Goal: Transaction & Acquisition: Purchase product/service

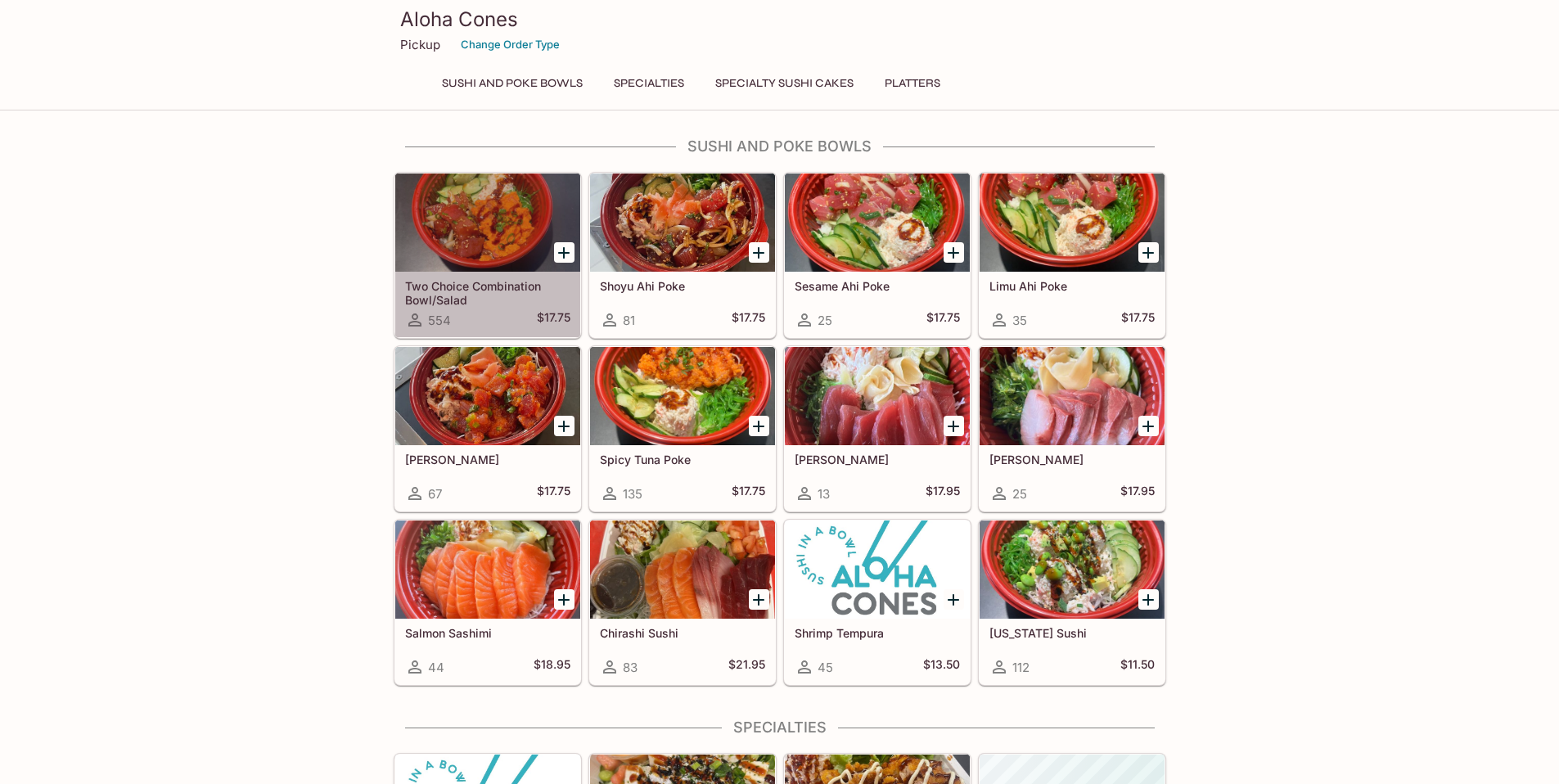
click at [475, 286] on h5 "Two Choice Combination Bowl/Salad" at bounding box center [488, 293] width 165 height 27
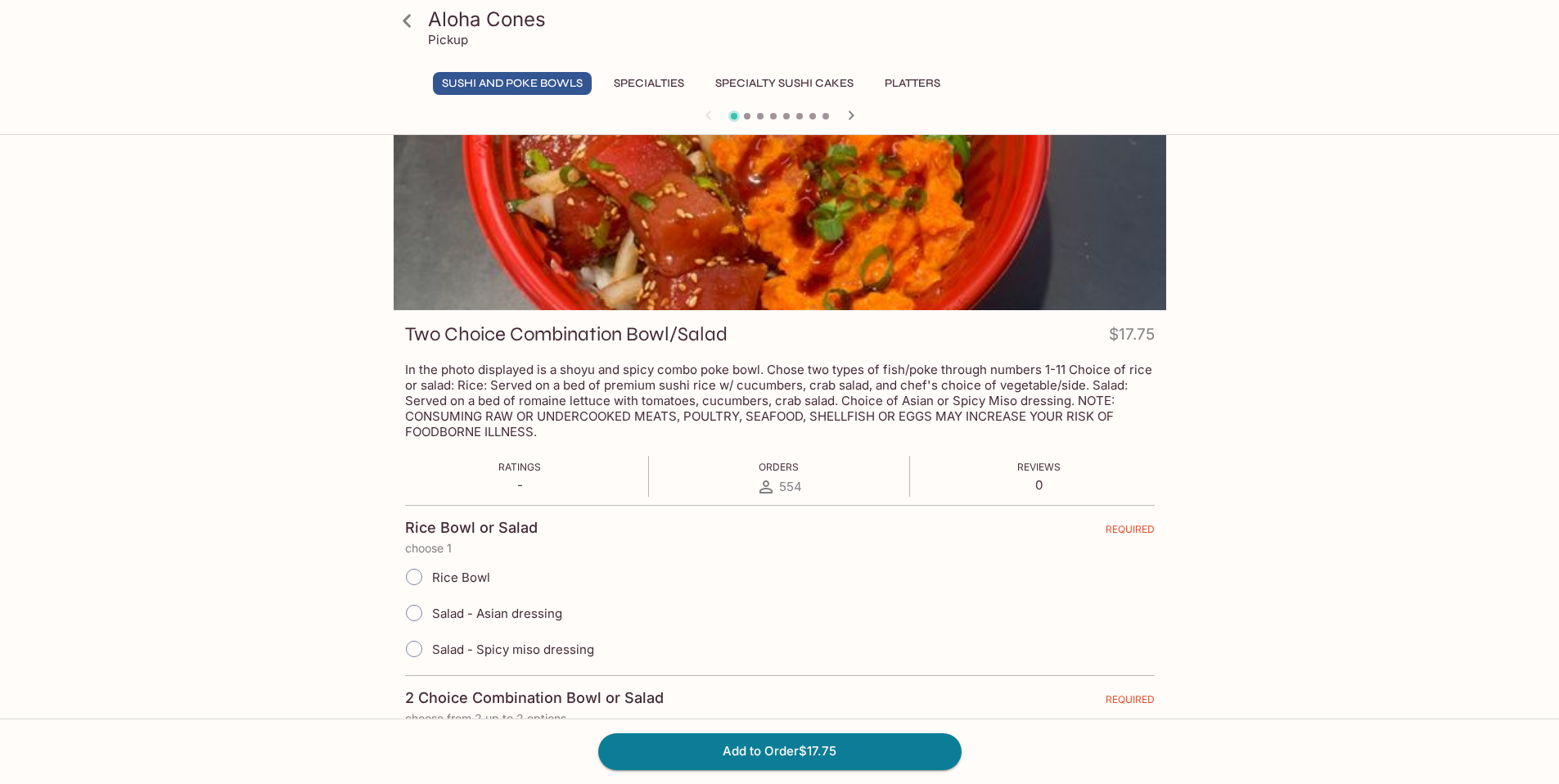
scroll to position [52, 0]
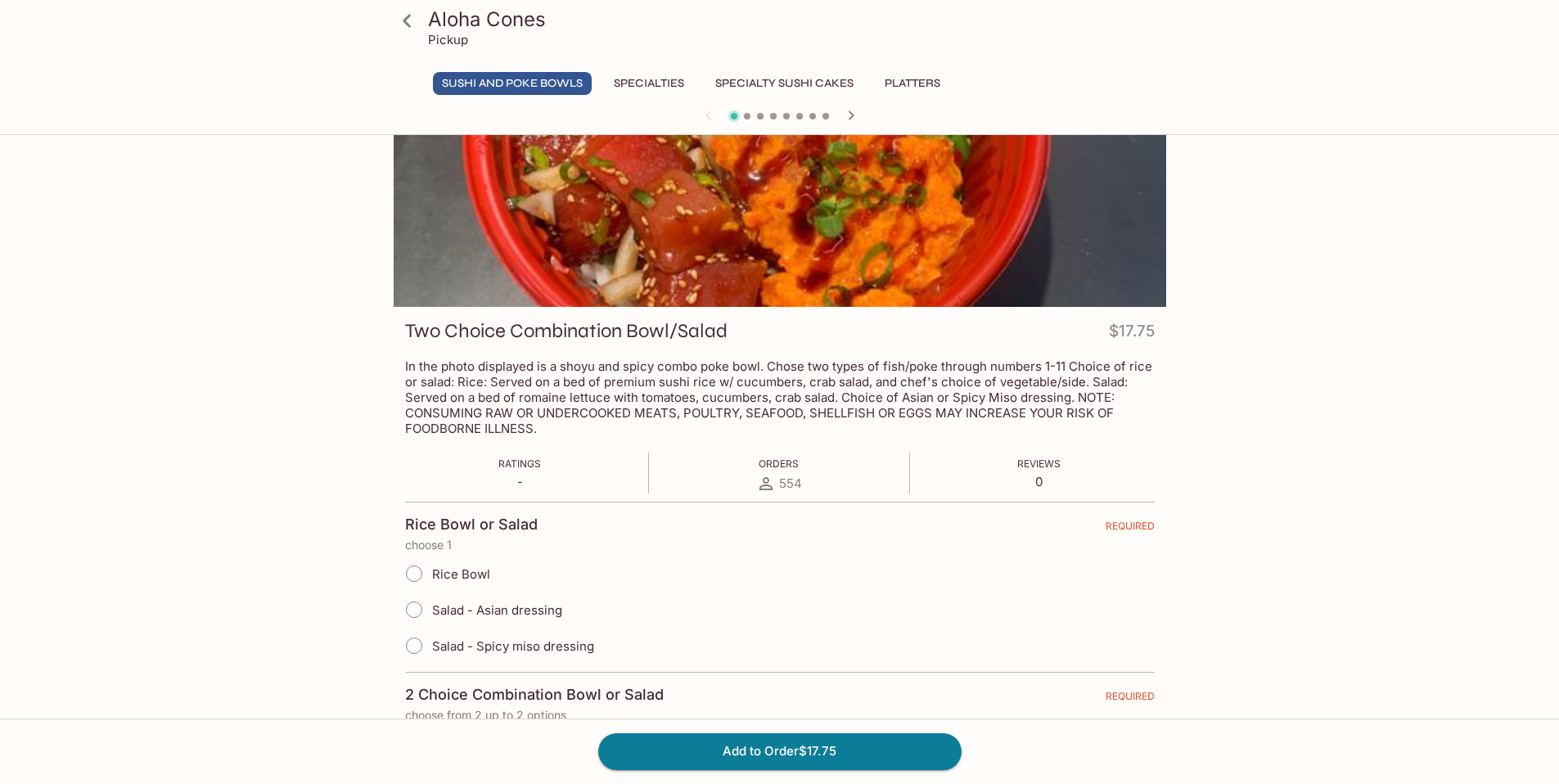
click at [413, 576] on input "Rice Bowl" at bounding box center [414, 574] width 34 height 34
radio input "true"
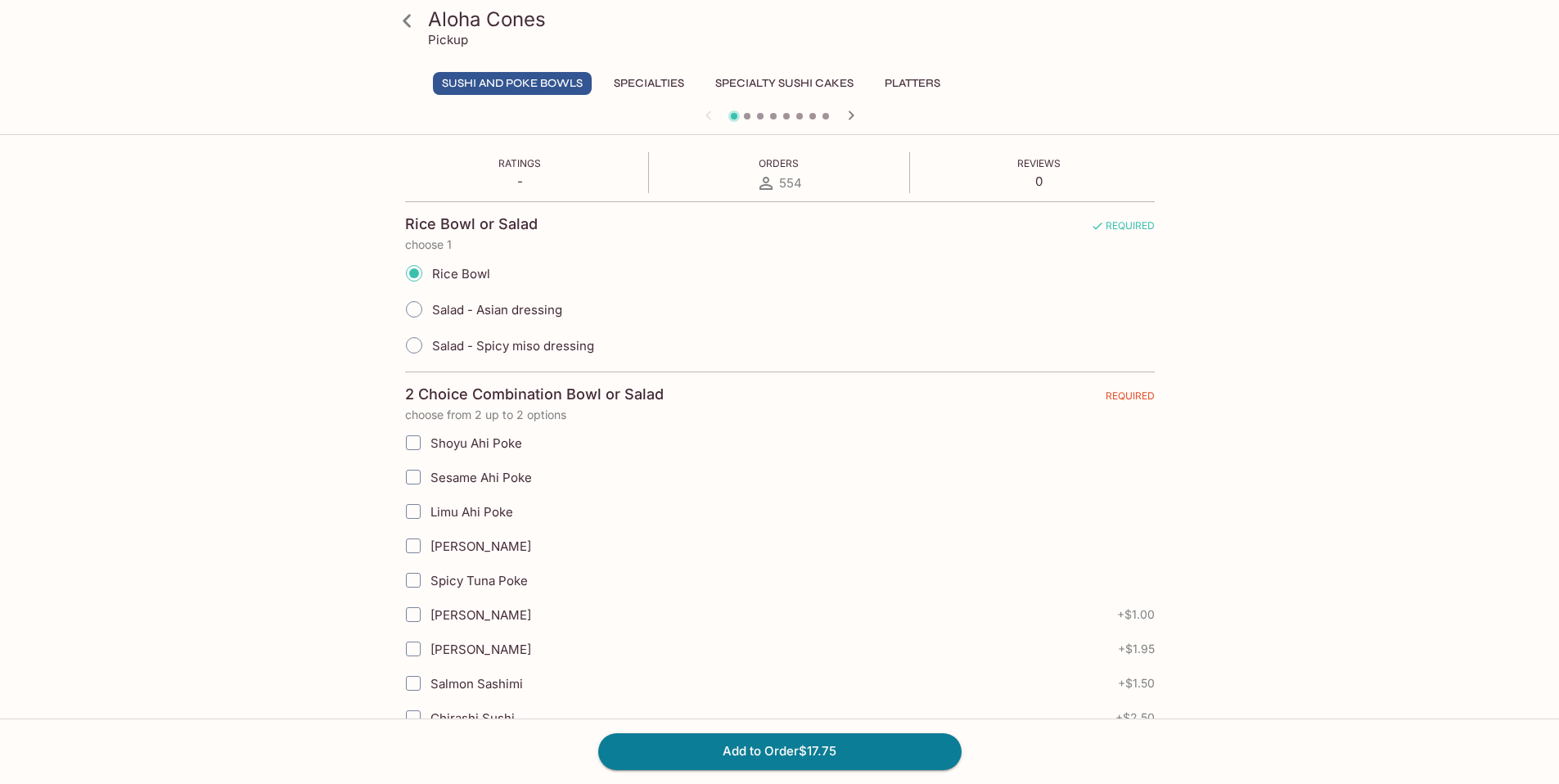
scroll to position [345, 0]
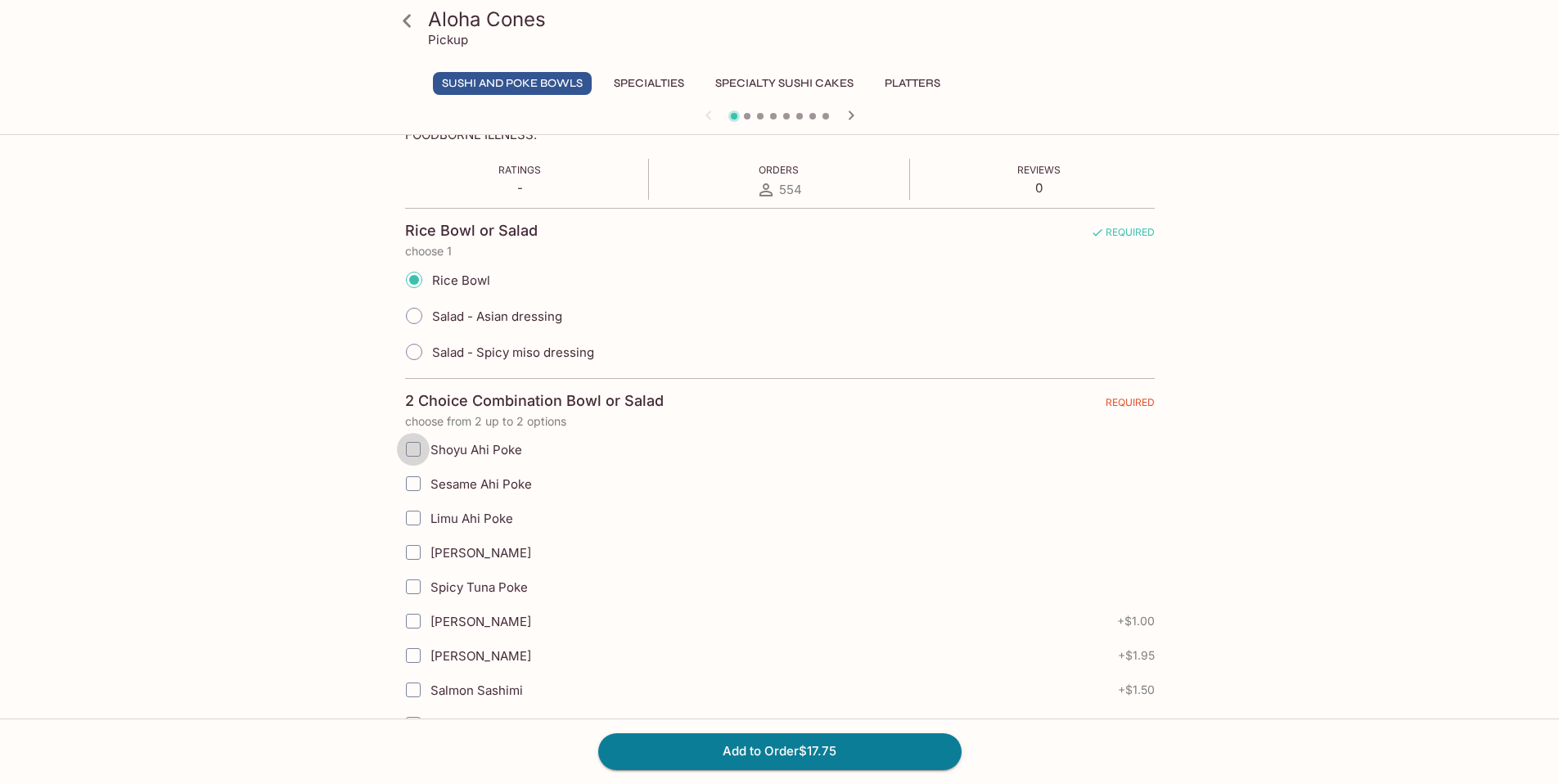
drag, startPoint x: 415, startPoint y: 448, endPoint x: 461, endPoint y: 451, distance: 46.1
click at [415, 448] on input "Shoyu Ahi Poke" at bounding box center [413, 450] width 33 height 33
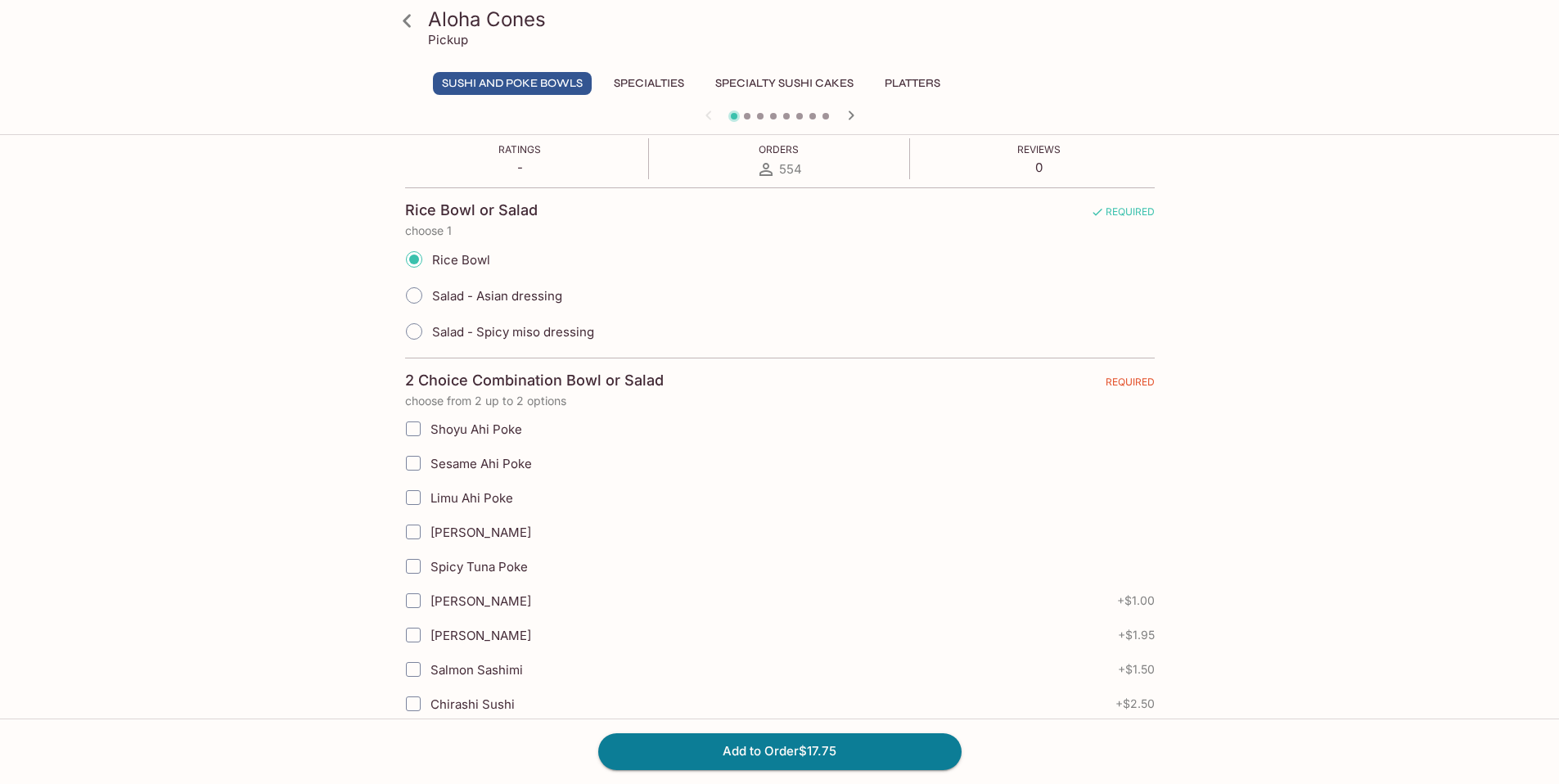
scroll to position [366, 0]
click at [410, 431] on input "Shoyu Ahi Poke" at bounding box center [413, 428] width 33 height 33
checkbox input "true"
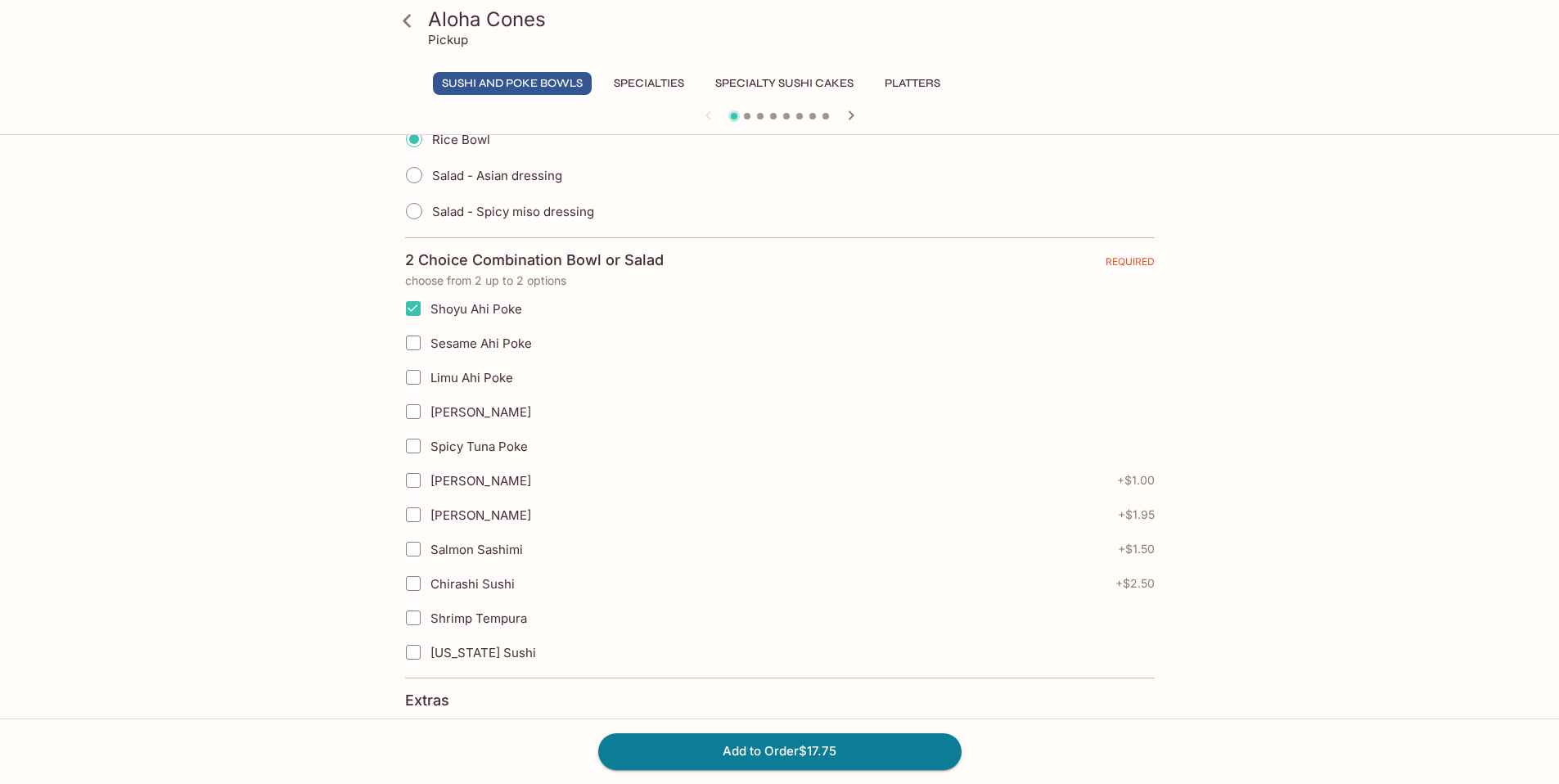
scroll to position [487, 0]
click at [421, 451] on input "Spicy Tuna Poke" at bounding box center [413, 445] width 33 height 33
checkbox input "true"
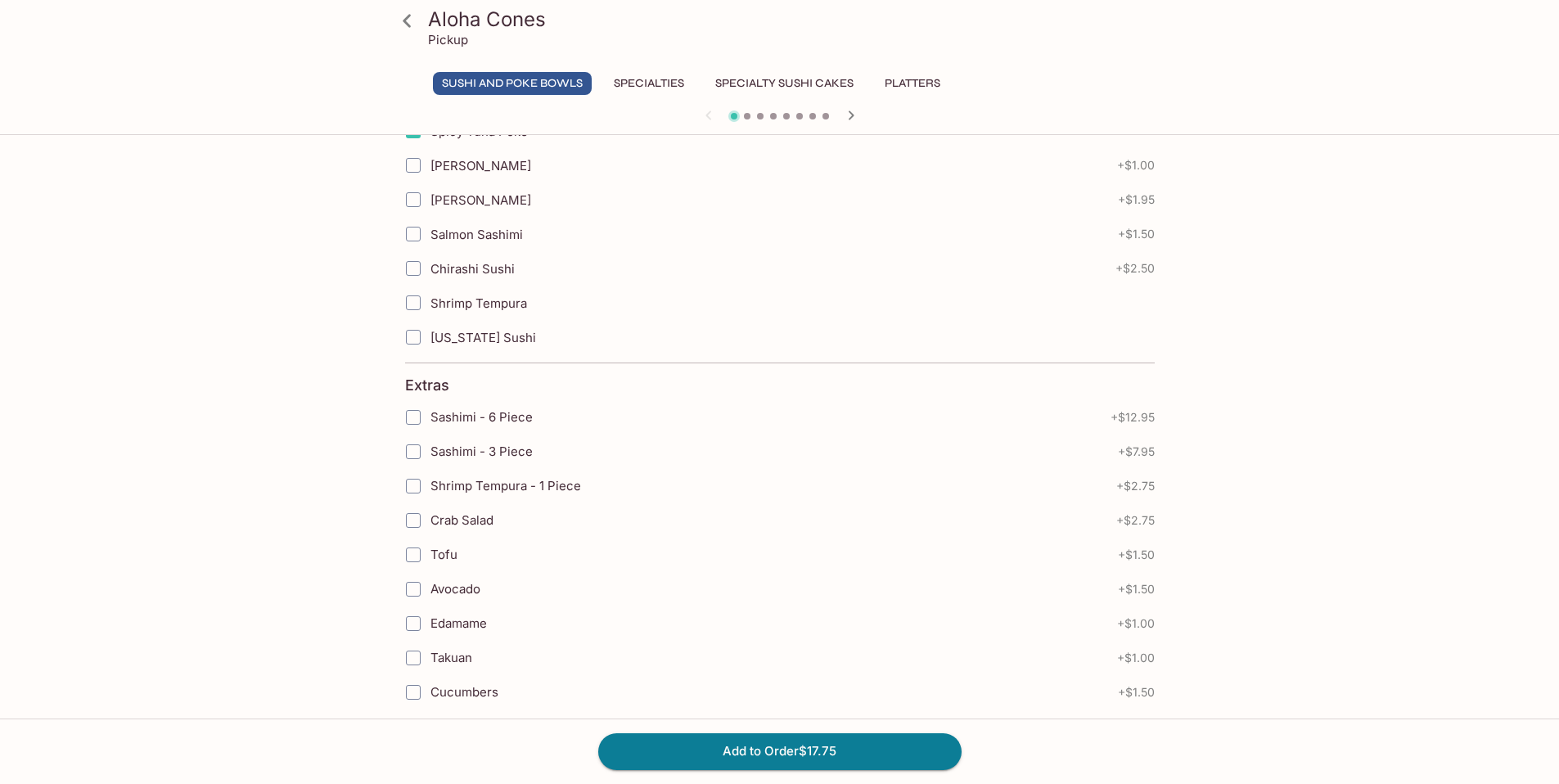
scroll to position [812, 0]
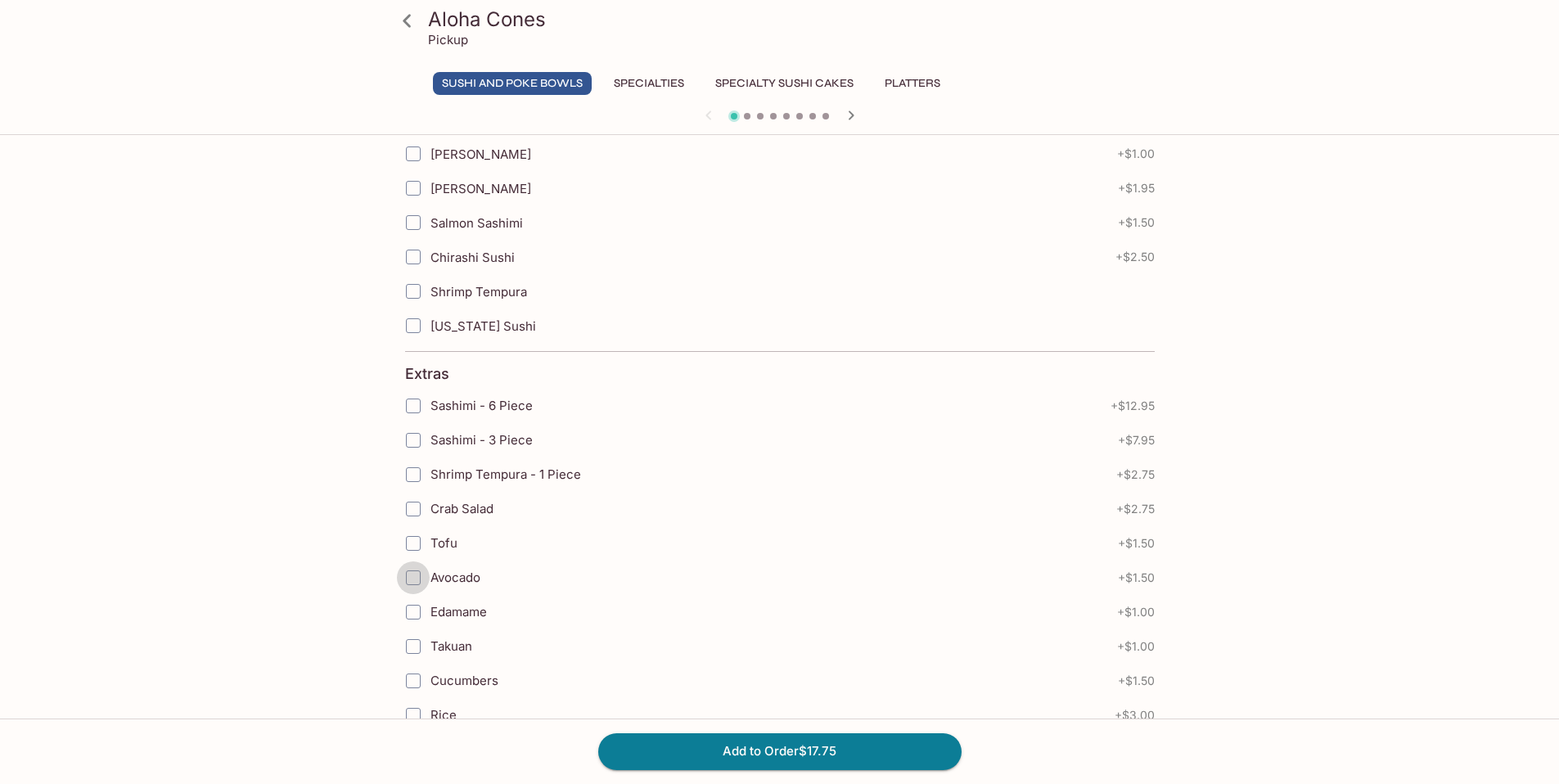
click at [412, 578] on input "Avocado" at bounding box center [413, 577] width 33 height 33
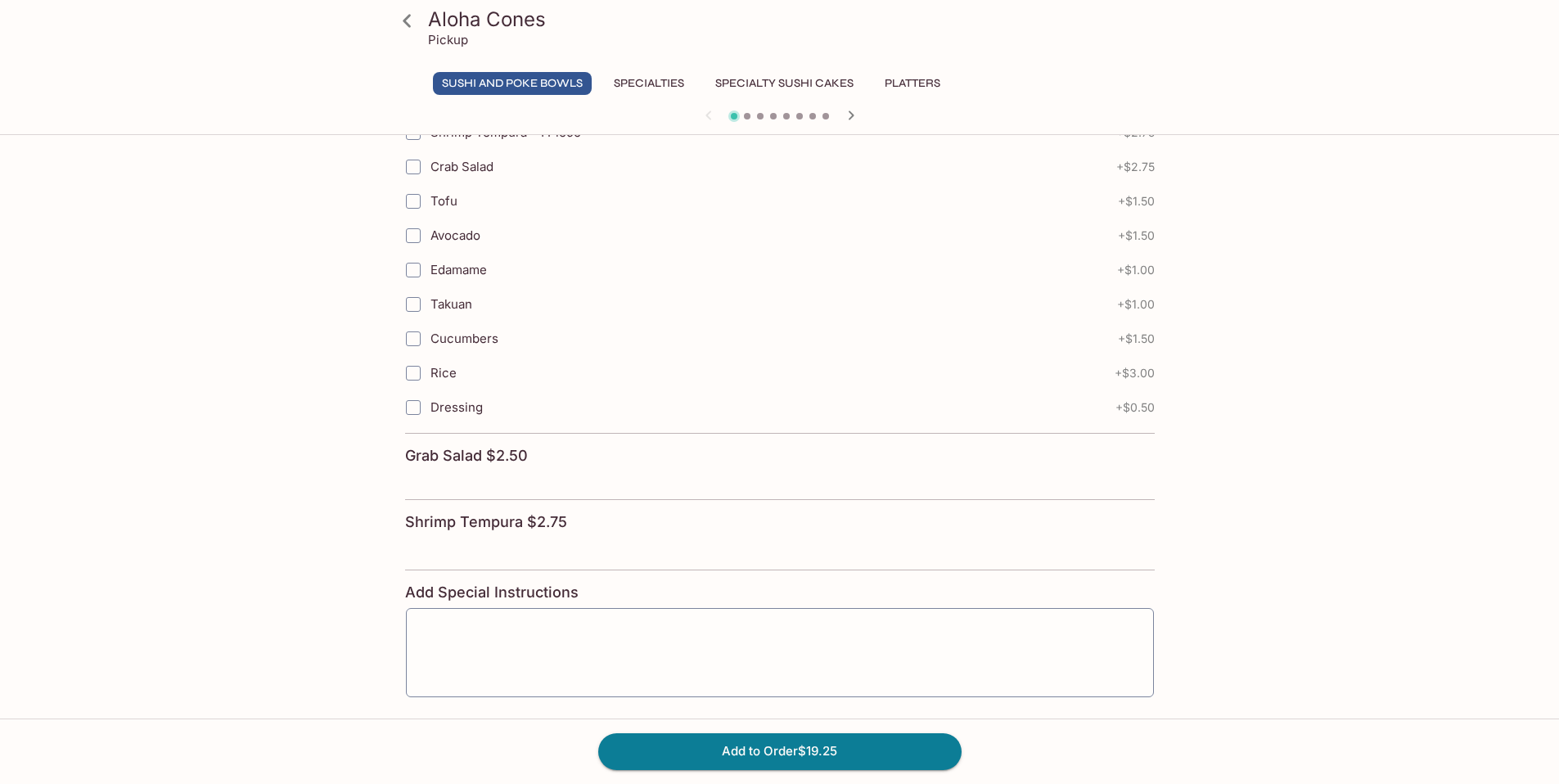
scroll to position [1173, 0]
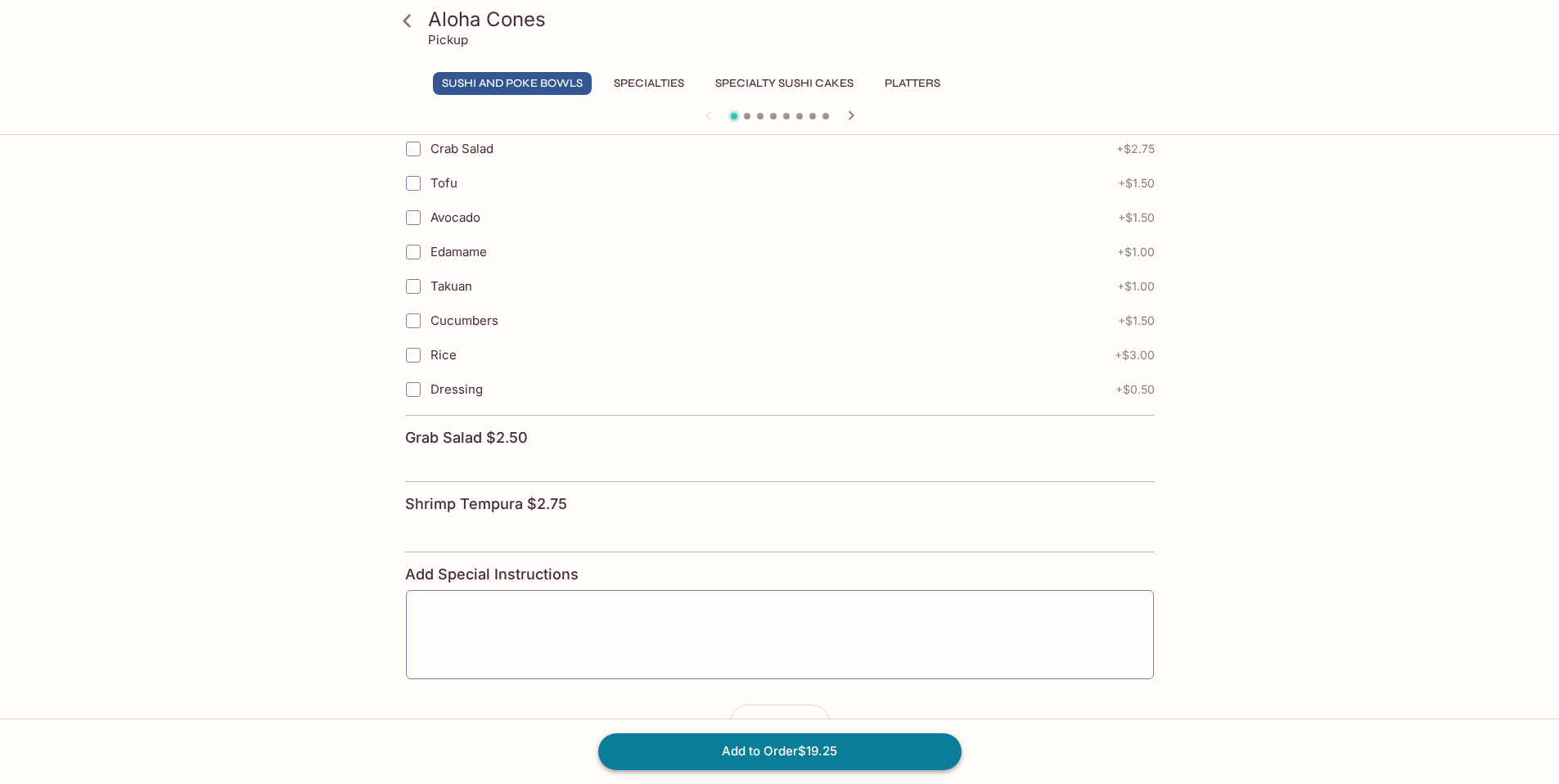
click at [857, 752] on button "Add to Order $19.25" at bounding box center [780, 751] width 363 height 36
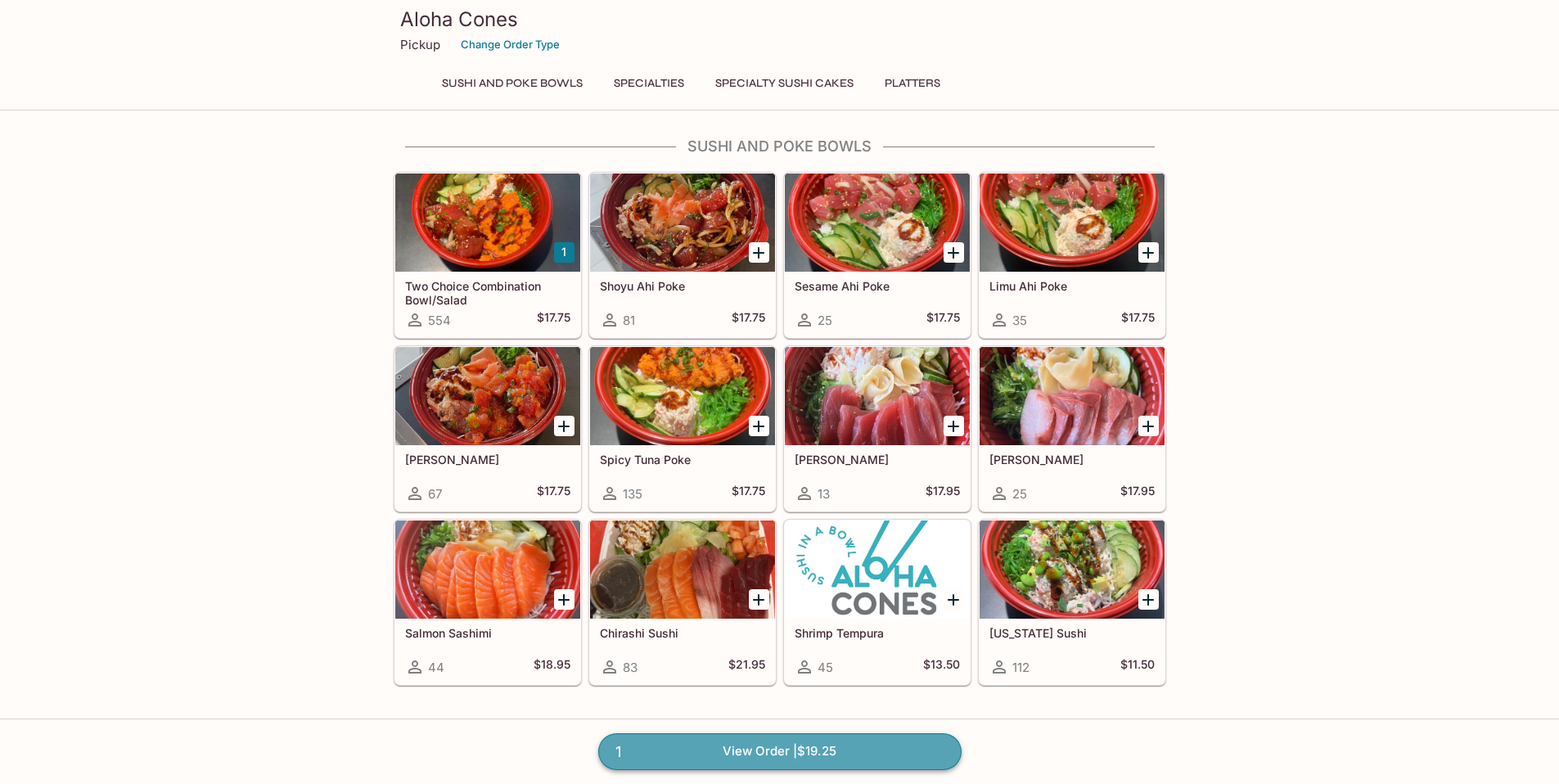
click at [855, 746] on link "1 View Order | $19.25" at bounding box center [780, 751] width 363 height 36
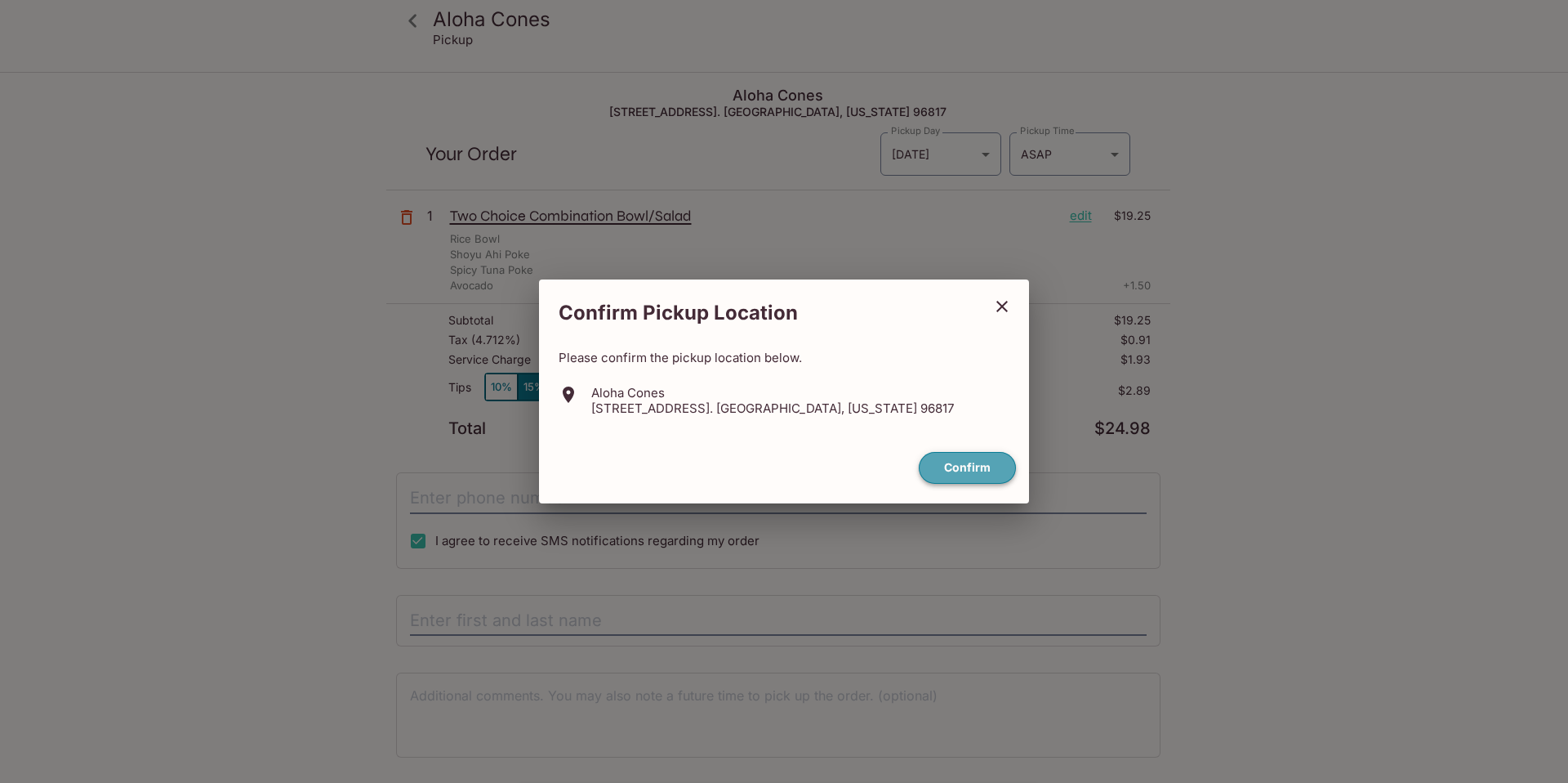
click at [974, 469] on button "Confirm" at bounding box center [967, 467] width 97 height 32
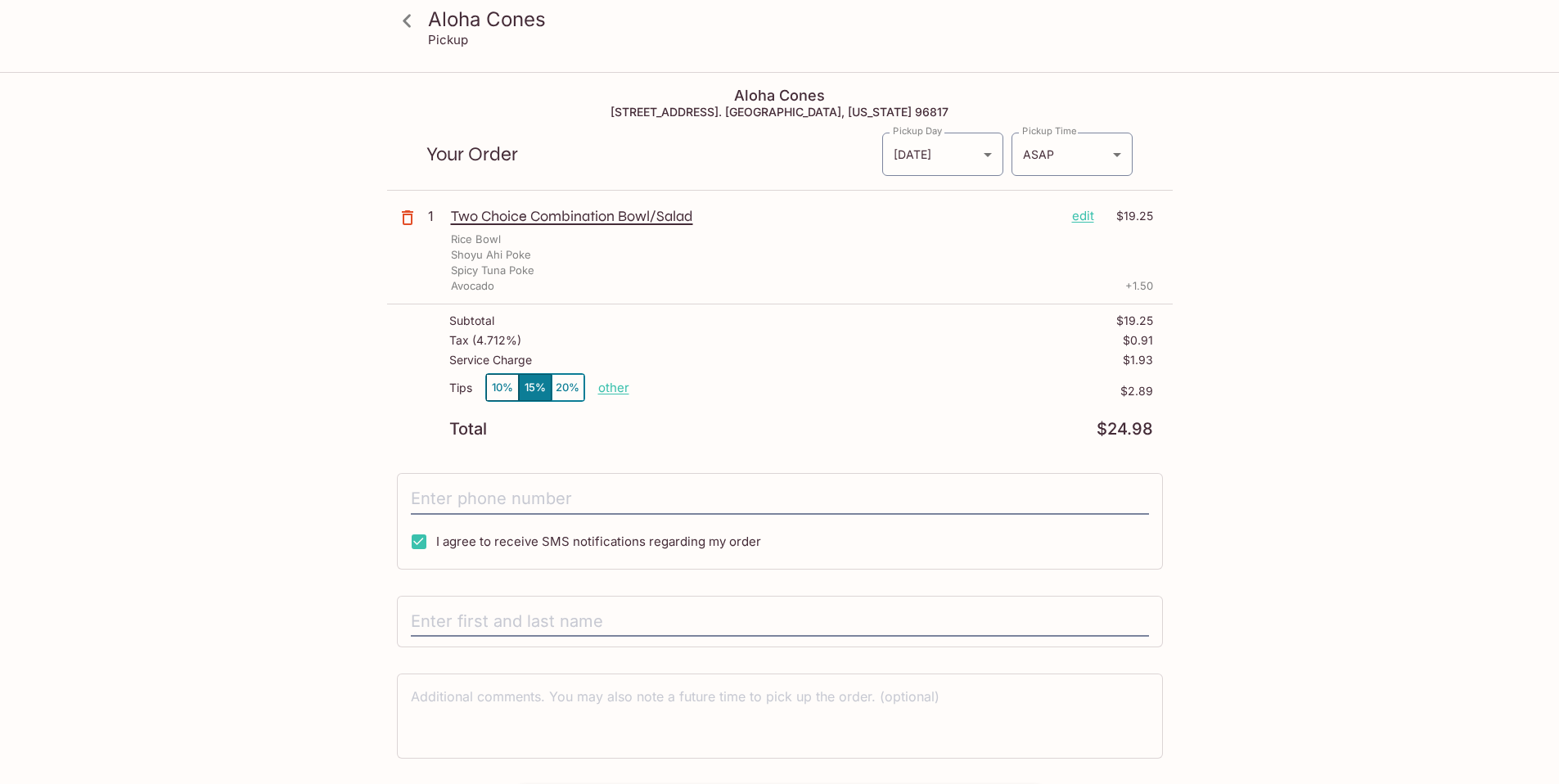
click at [627, 387] on p "other" at bounding box center [614, 387] width 31 height 15
type input "0.00"
click at [1322, 567] on div "Aloha Cones Pickup Aloha Cones [STREET_ADDRESS]. [GEOGRAPHIC_DATA], [US_STATE] …" at bounding box center [780, 465] width 1559 height 784
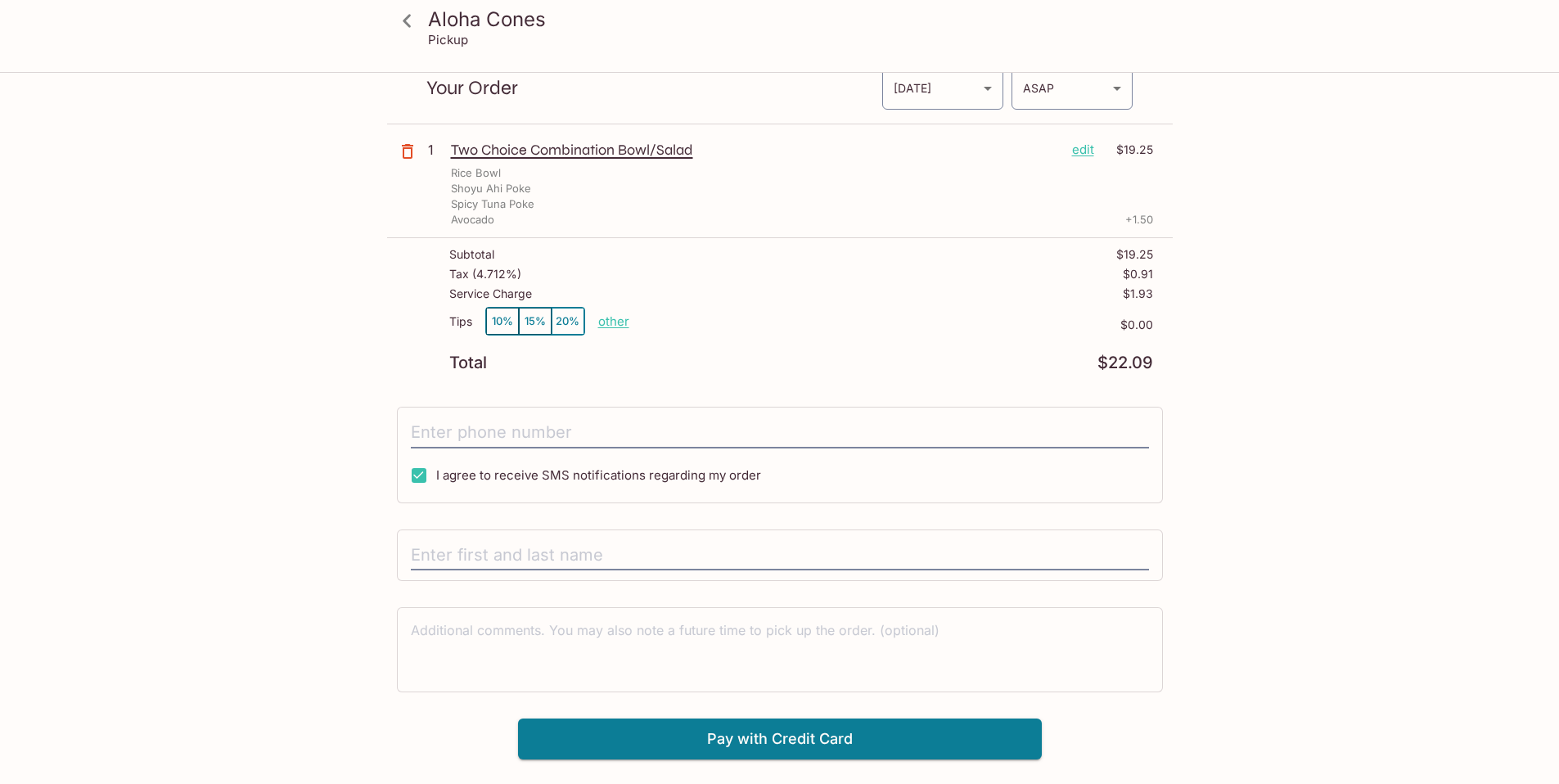
scroll to position [73, 0]
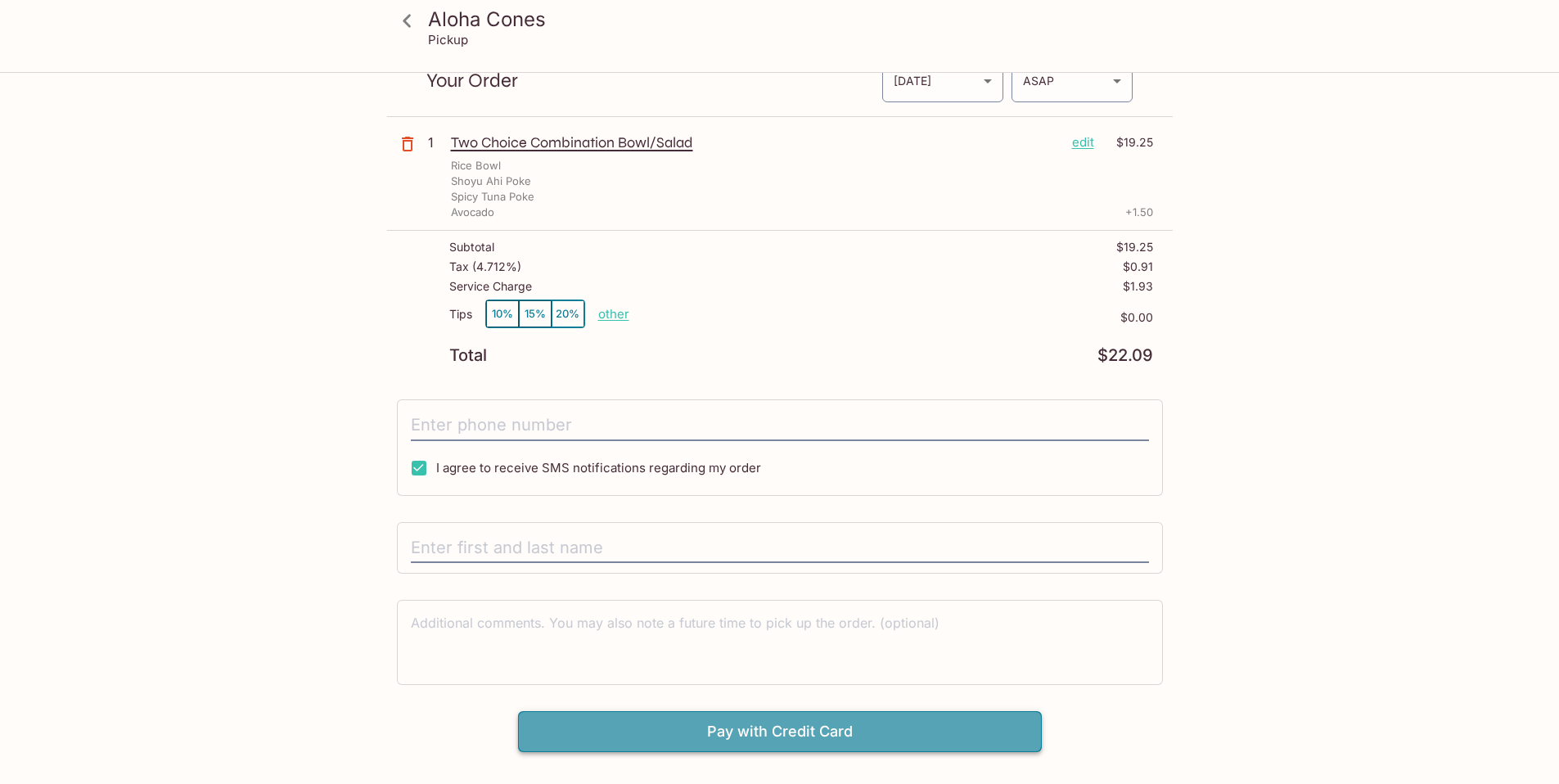
click at [663, 724] on button "Pay with Credit Card" at bounding box center [780, 731] width 524 height 41
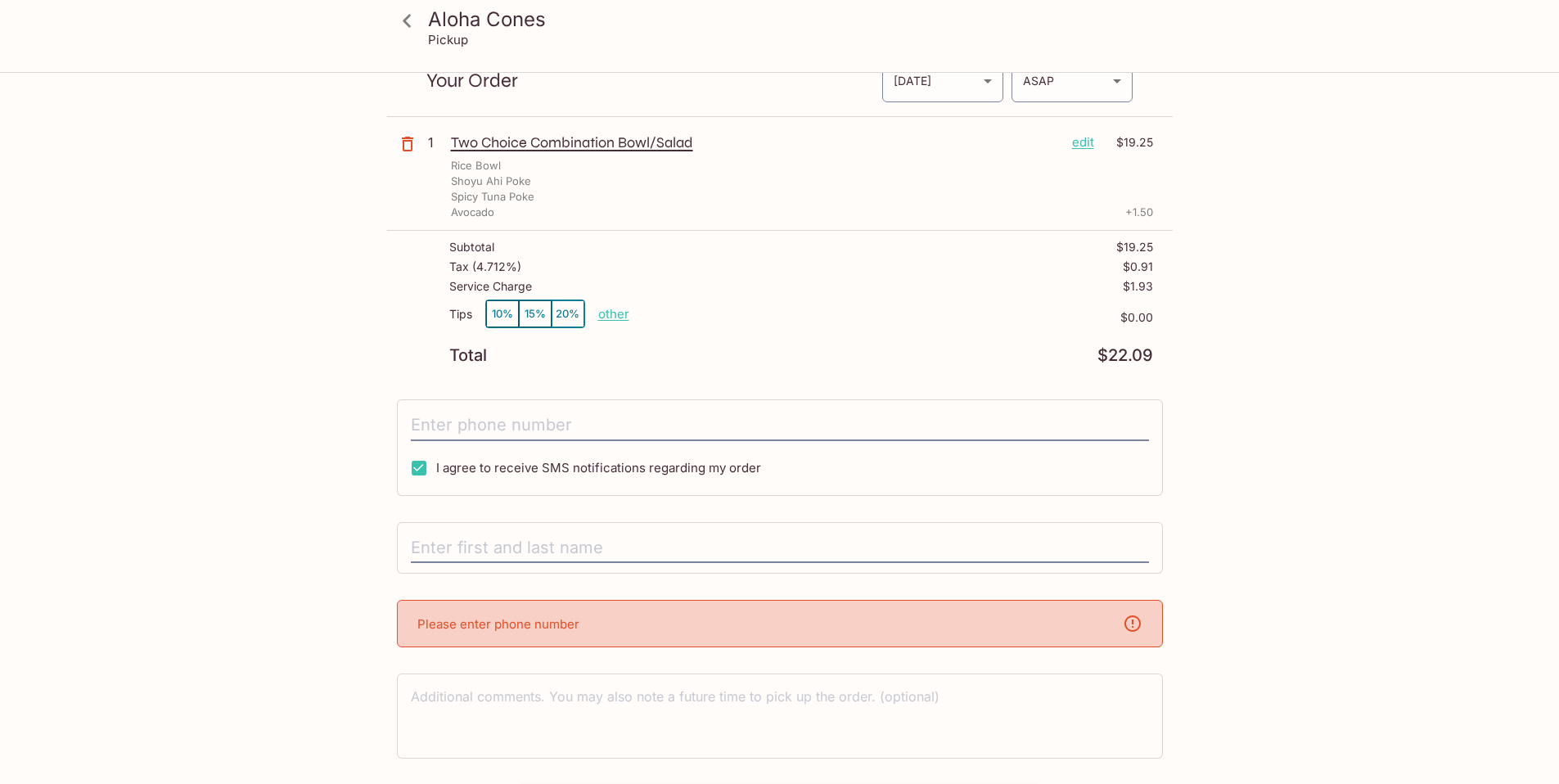
click at [622, 627] on div "Please enter phone number" at bounding box center [780, 624] width 766 height 47
click at [563, 423] on input "tel" at bounding box center [780, 425] width 738 height 31
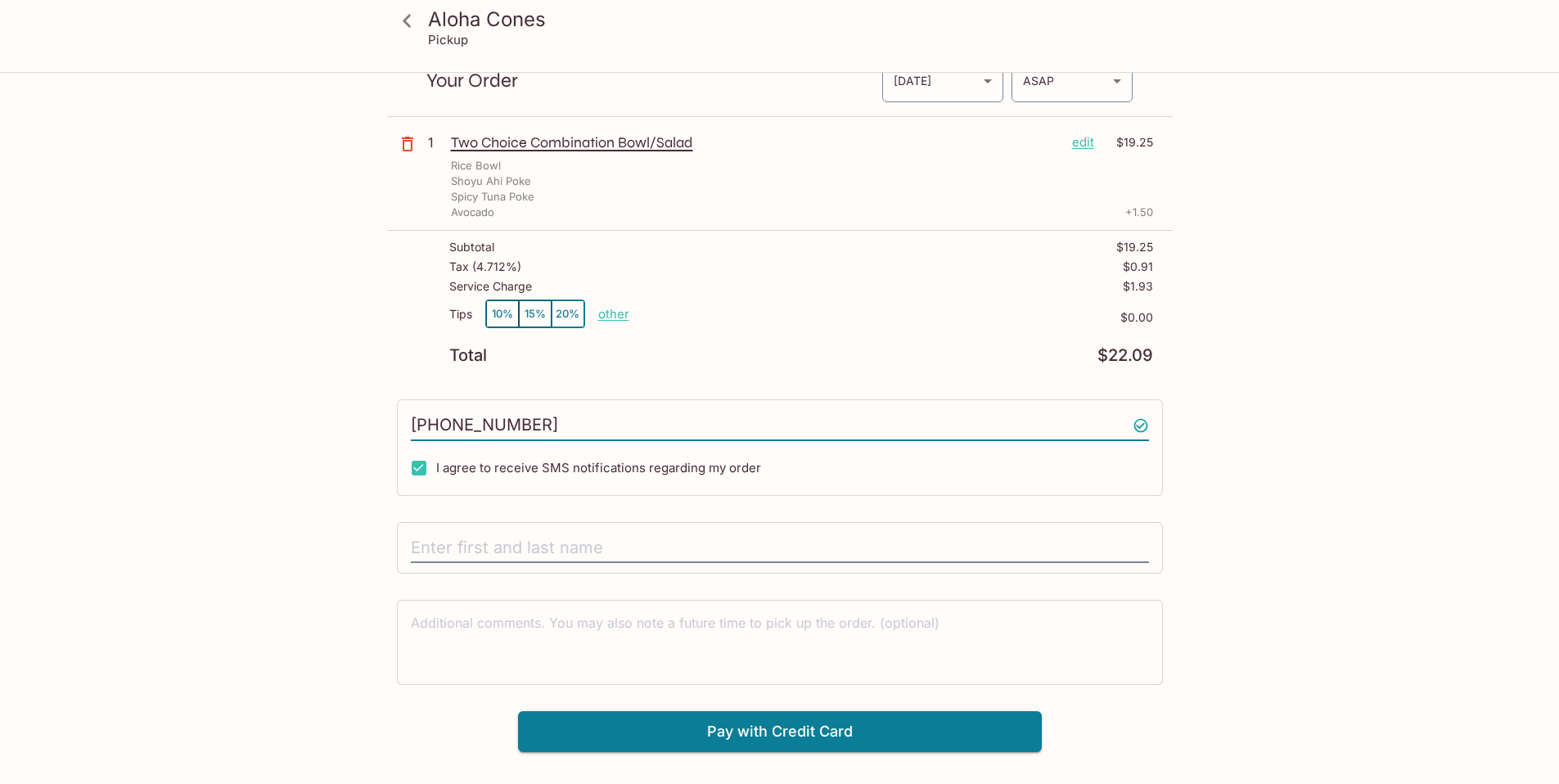
type input "8082857572"
click at [587, 550] on input "text" at bounding box center [780, 548] width 738 height 31
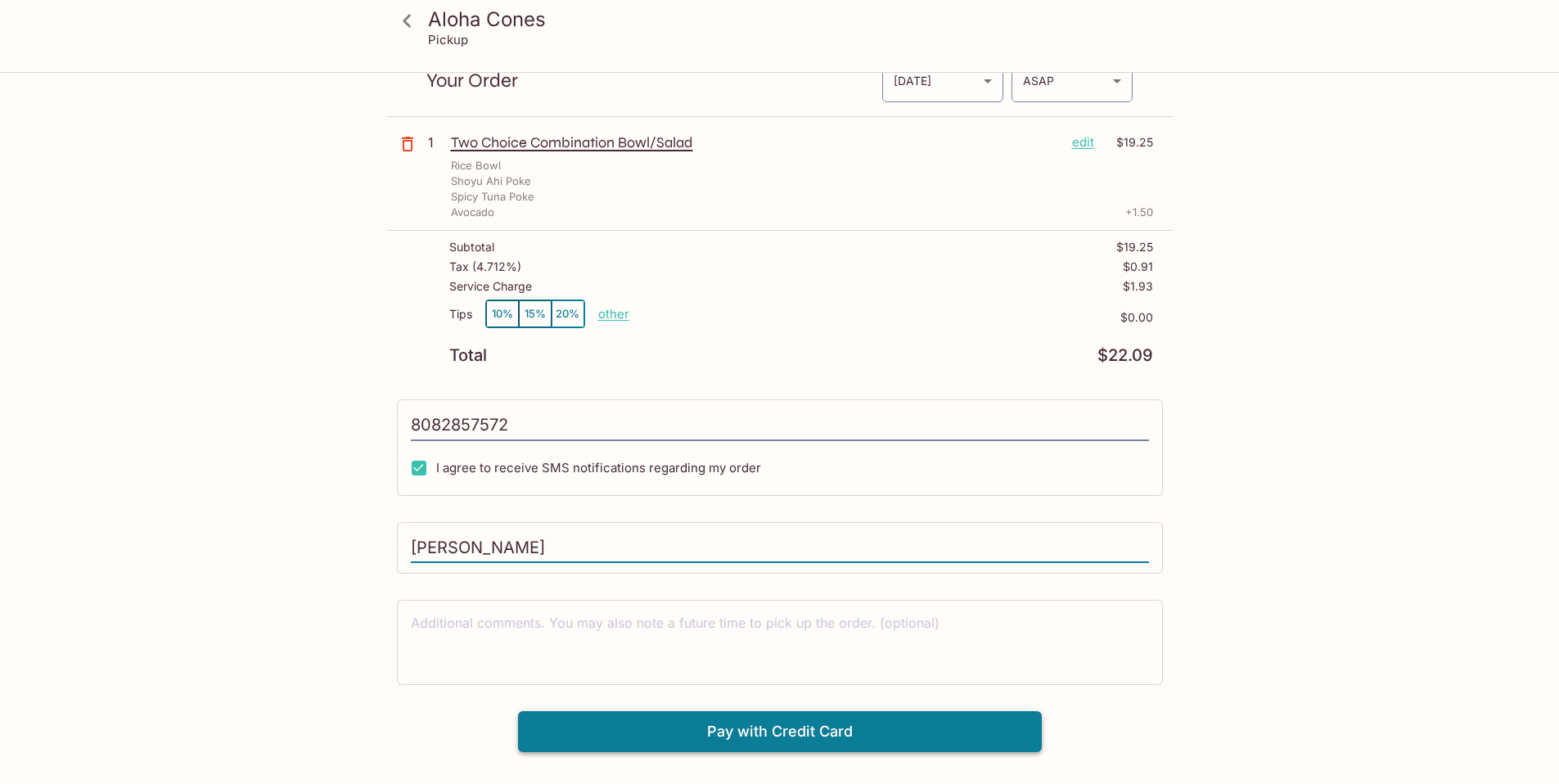
type input "[PERSON_NAME]"
click at [934, 739] on button "Pay with Credit Card" at bounding box center [780, 731] width 524 height 41
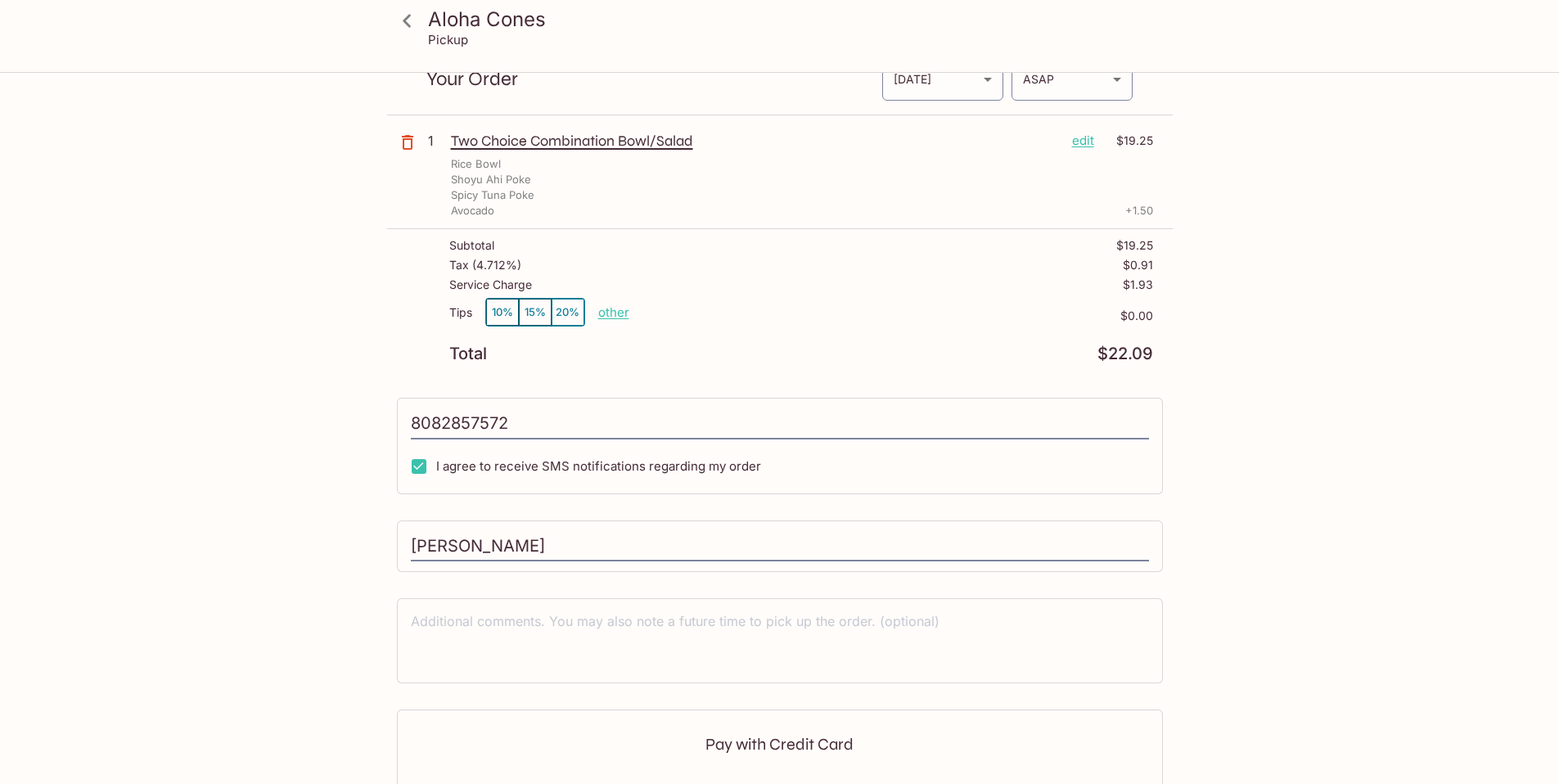
type input "[PHONE_NUMBER]"
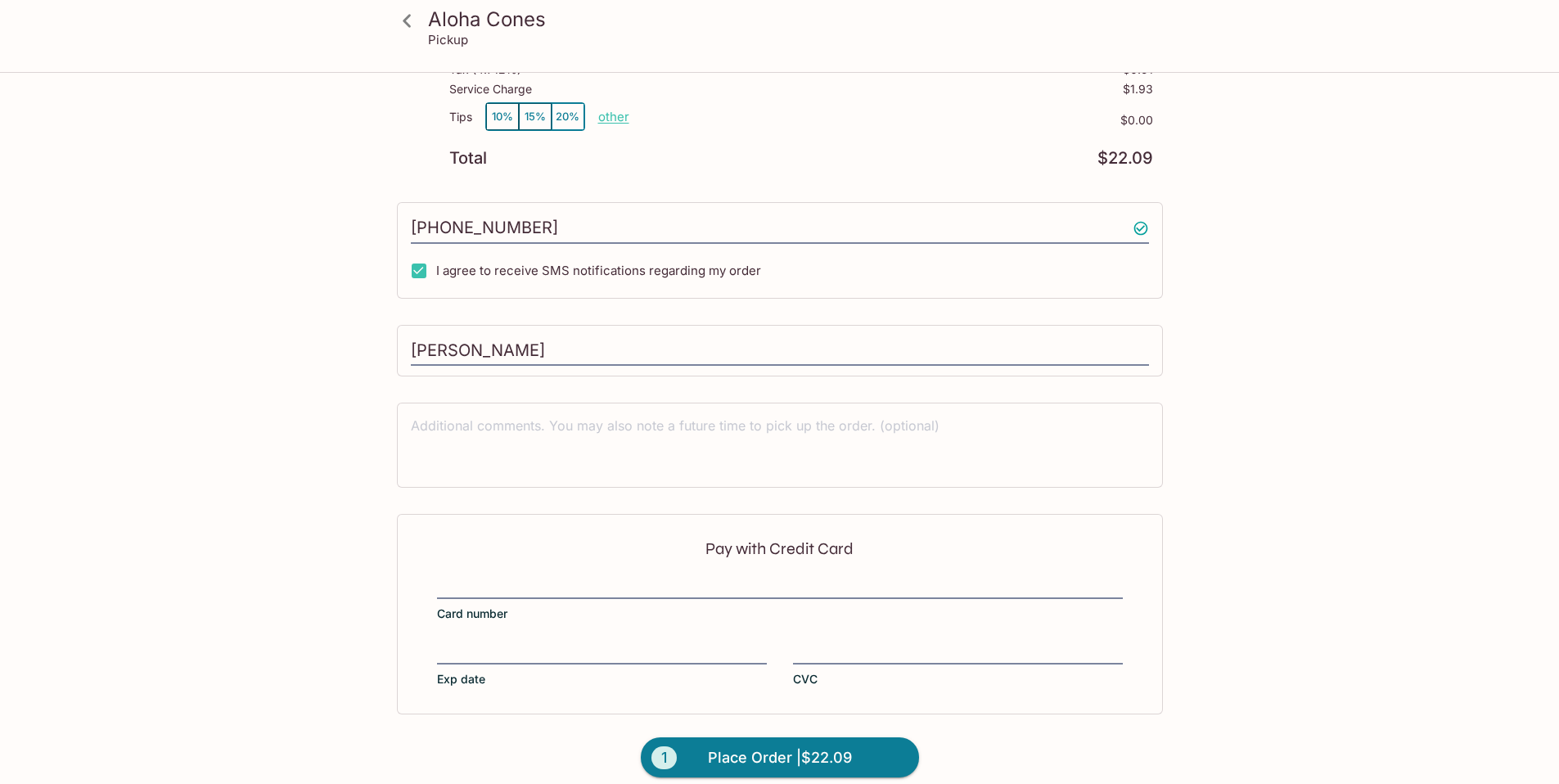
scroll to position [287, 0]
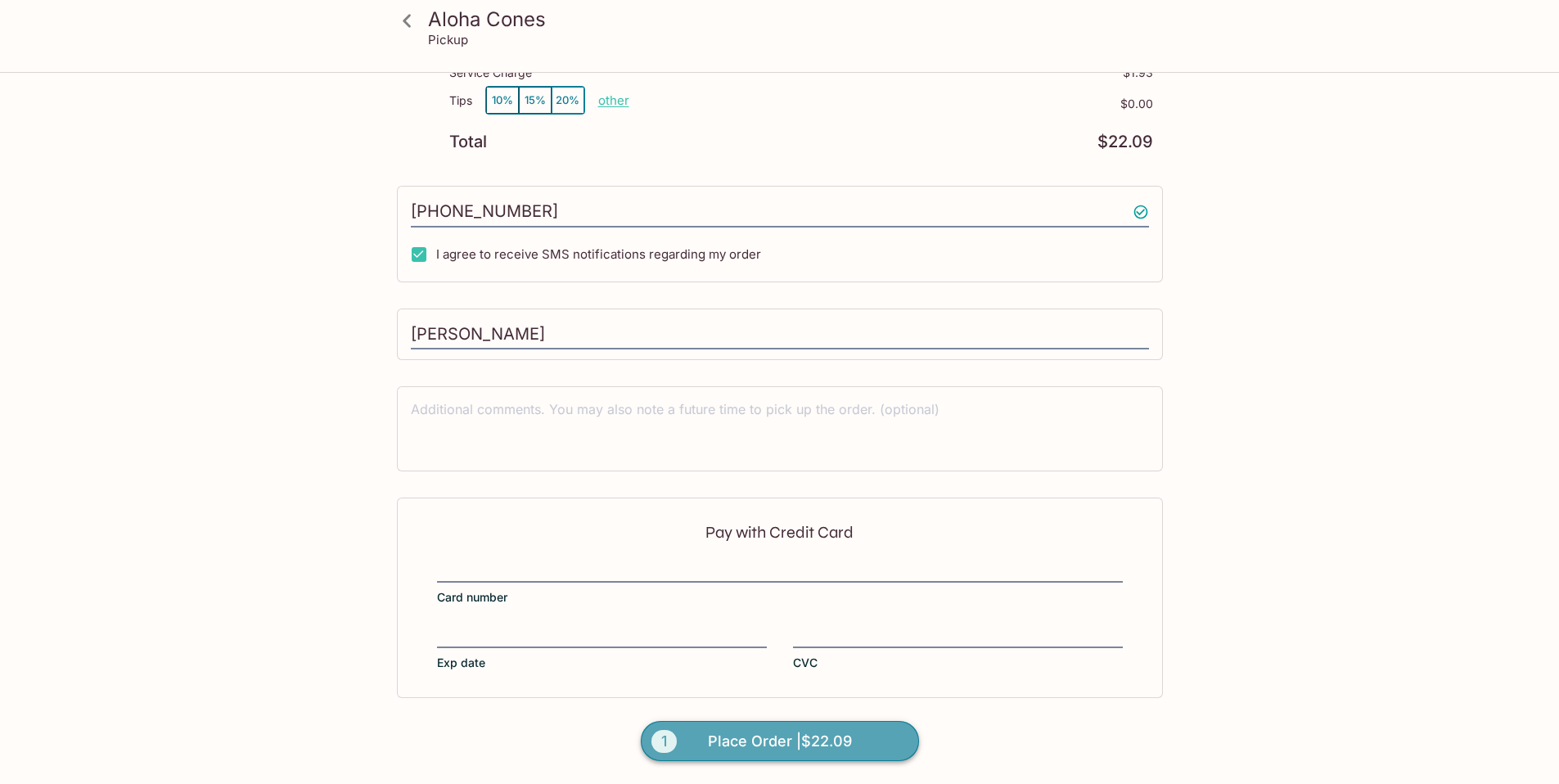
click at [810, 747] on span "Place Order | $22.09" at bounding box center [780, 740] width 144 height 26
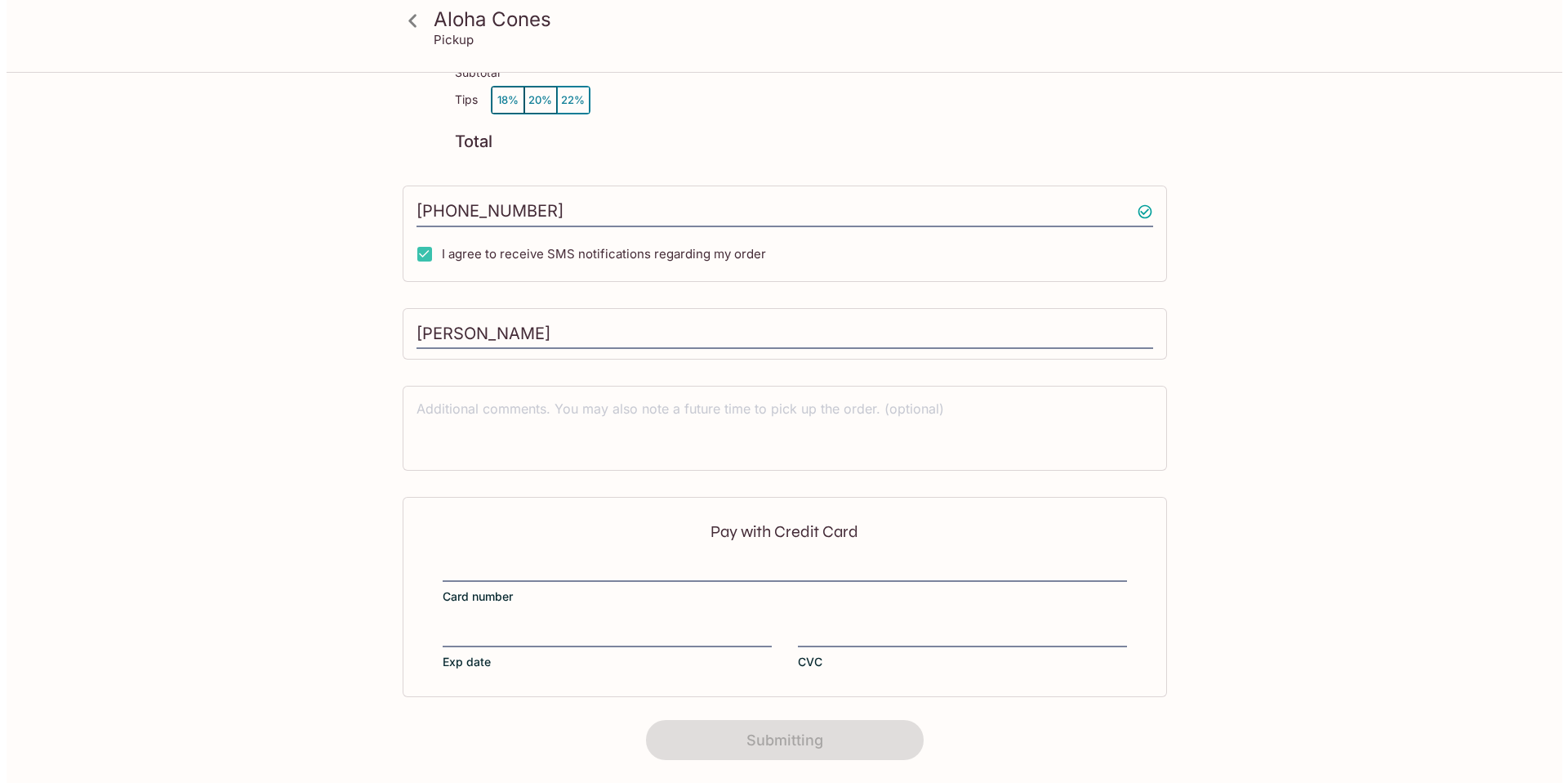
scroll to position [0, 0]
